Goal: Find specific page/section: Find specific page/section

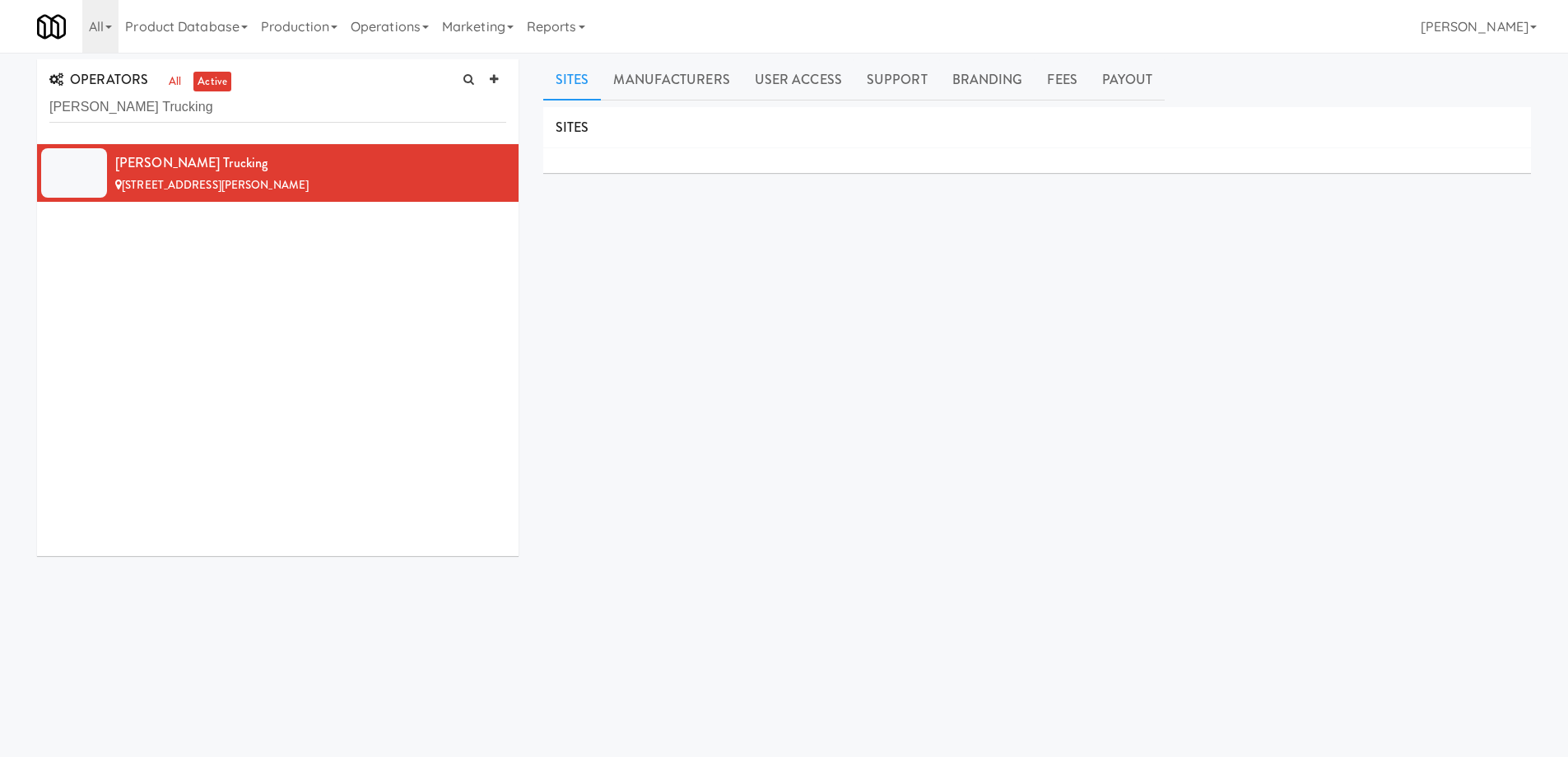
click at [682, 253] on div "SITES MANUFACTURERS Smith Trucking USERS Name Company Registered Cameron Smith …" at bounding box center [1038, 416] width 988 height 618
click at [241, 110] on input "[PERSON_NAME] Trucking" at bounding box center [277, 107] width 457 height 30
paste input "Lowcountry"
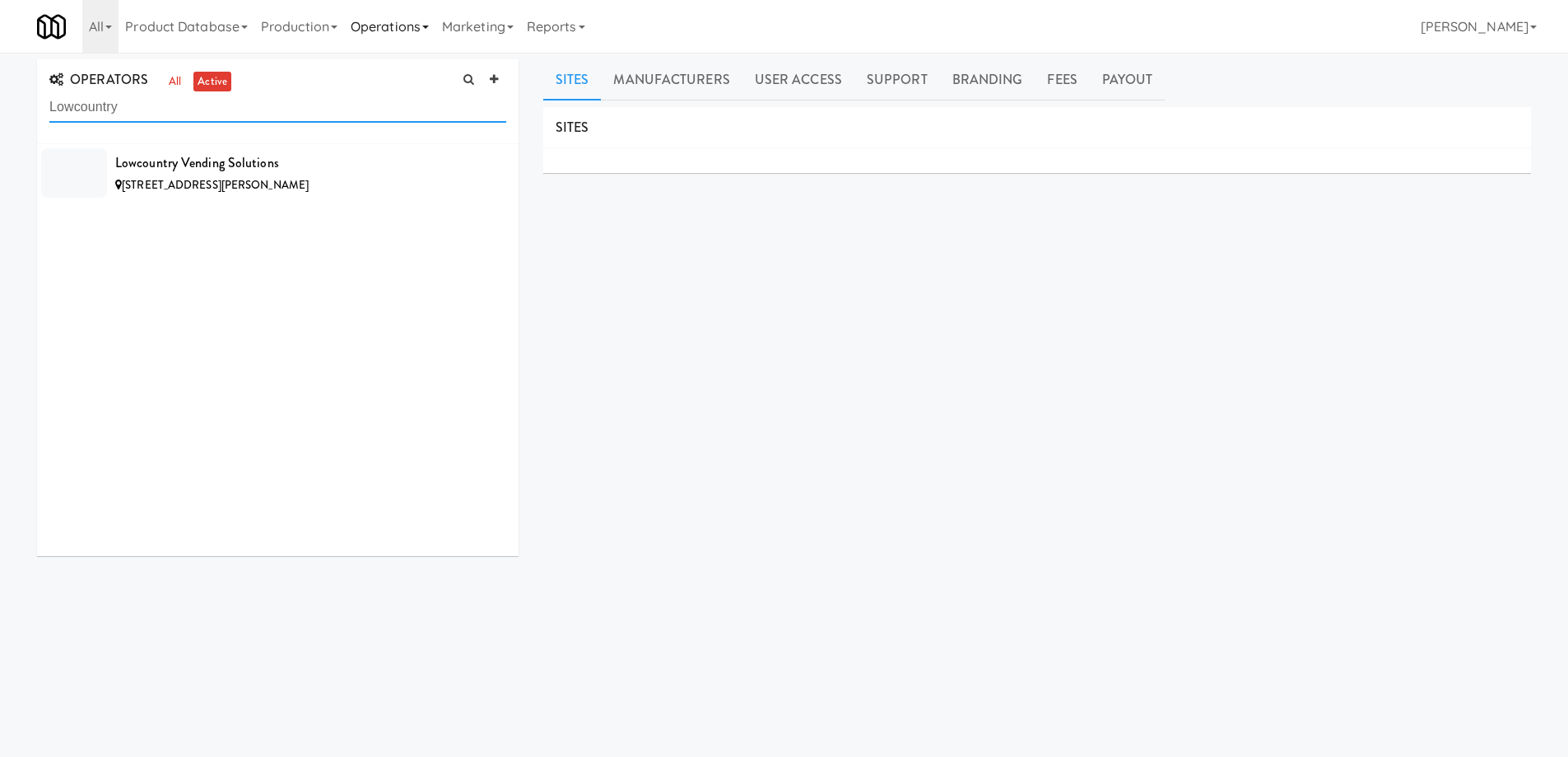
type input "Lowcountry"
click at [347, 181] on div "[STREET_ADDRESS][PERSON_NAME]" at bounding box center [310, 186] width 391 height 21
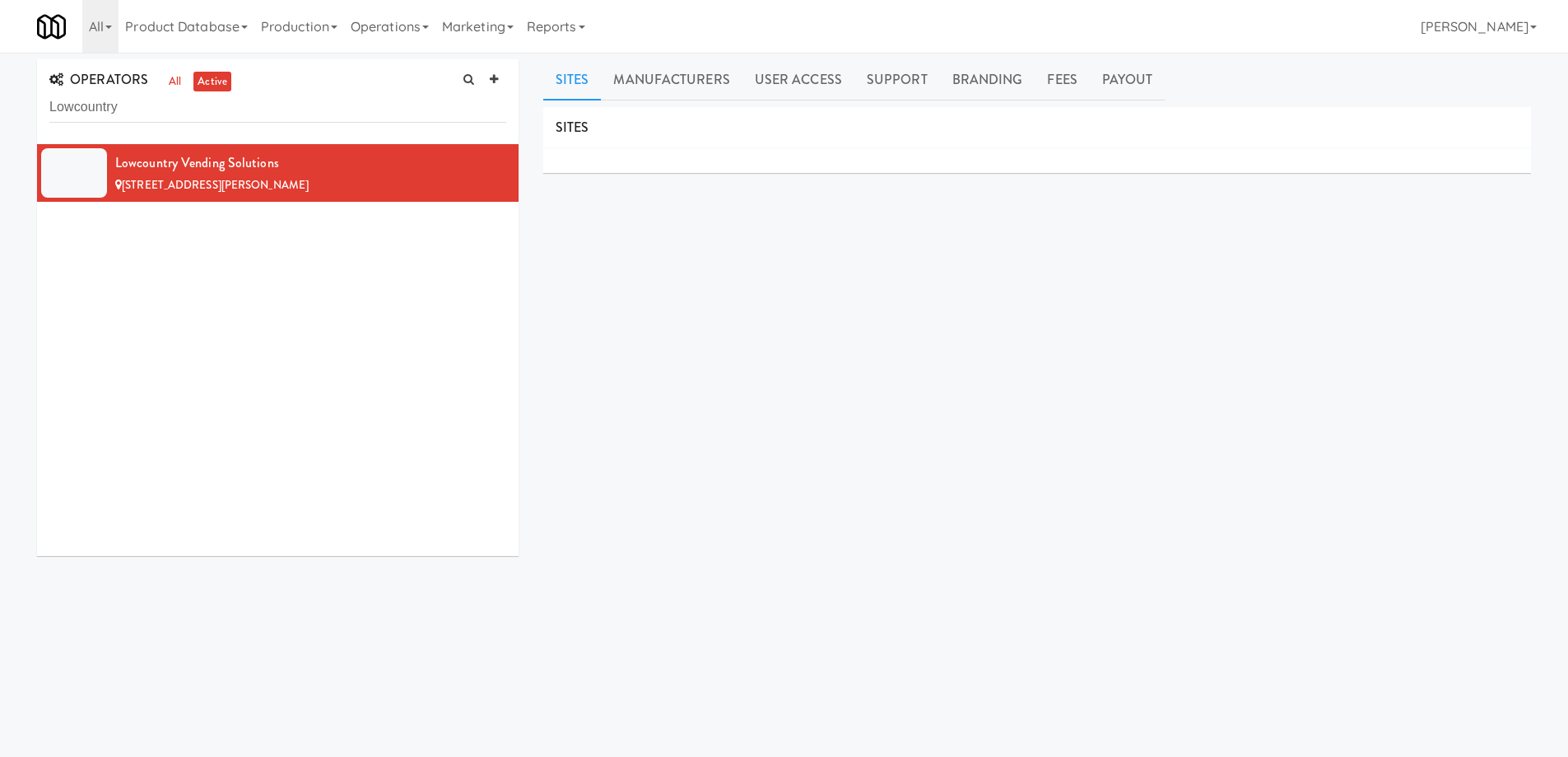
click at [794, 318] on div "SITES MANUFACTURERS Lowcountry Vending Solutions USERS Name Company Registered …" at bounding box center [1038, 416] width 988 height 618
